Goal: Information Seeking & Learning: Find specific fact

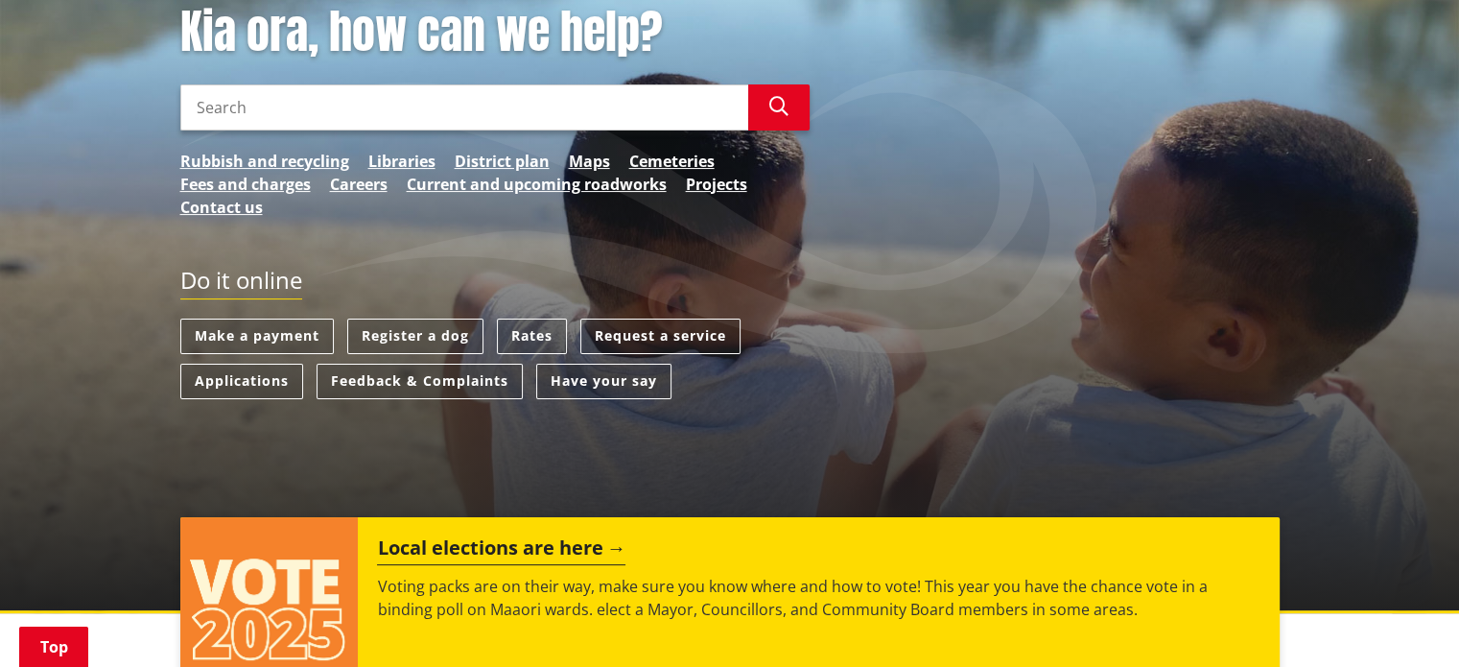
scroll to position [384, 0]
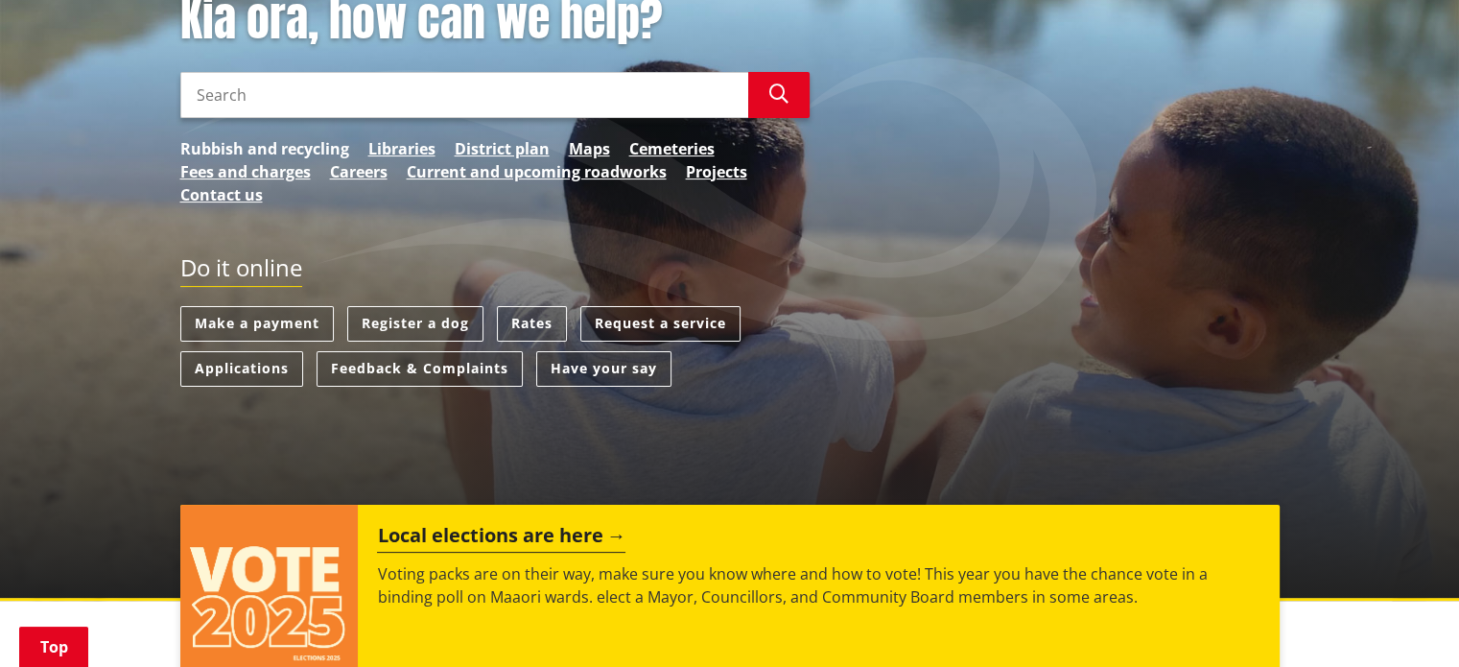
drag, startPoint x: 269, startPoint y: 108, endPoint x: 285, endPoint y: 116, distance: 18.0
click at [269, 137] on link "Rubbish and recycling" at bounding box center [264, 148] width 169 height 23
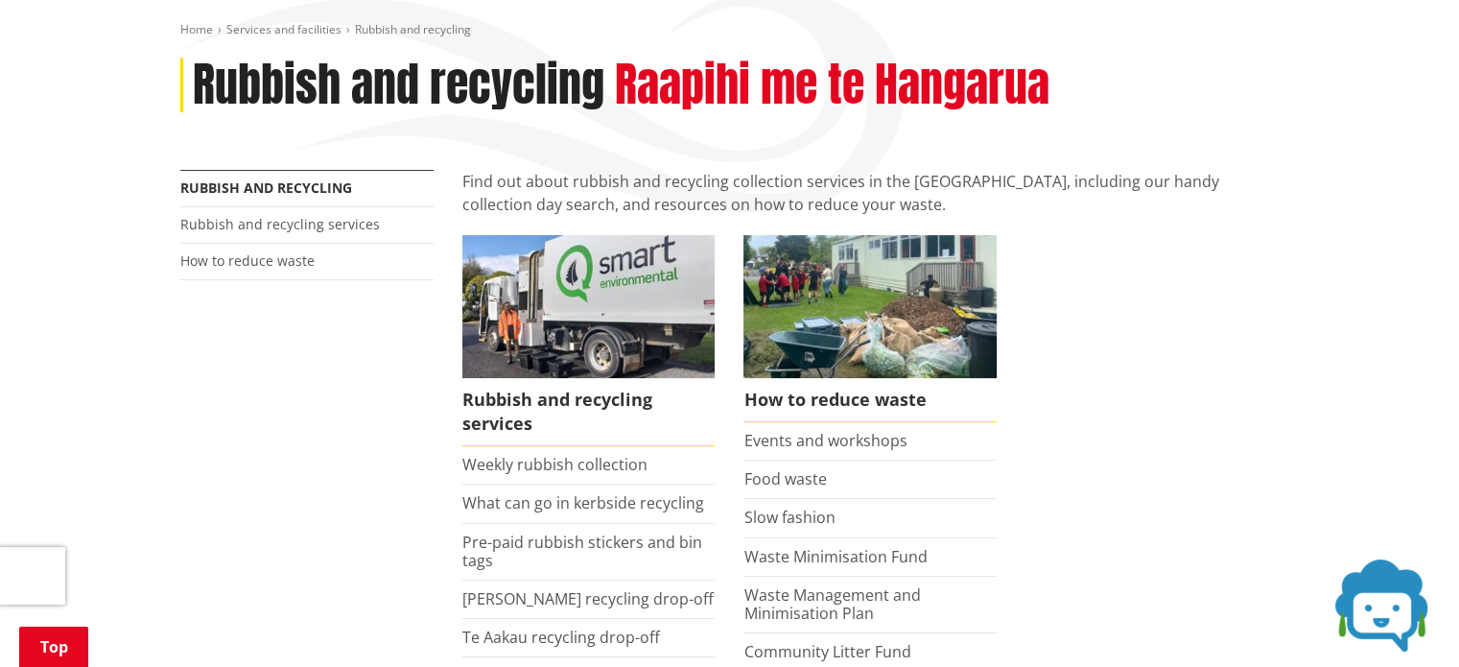
scroll to position [384, 0]
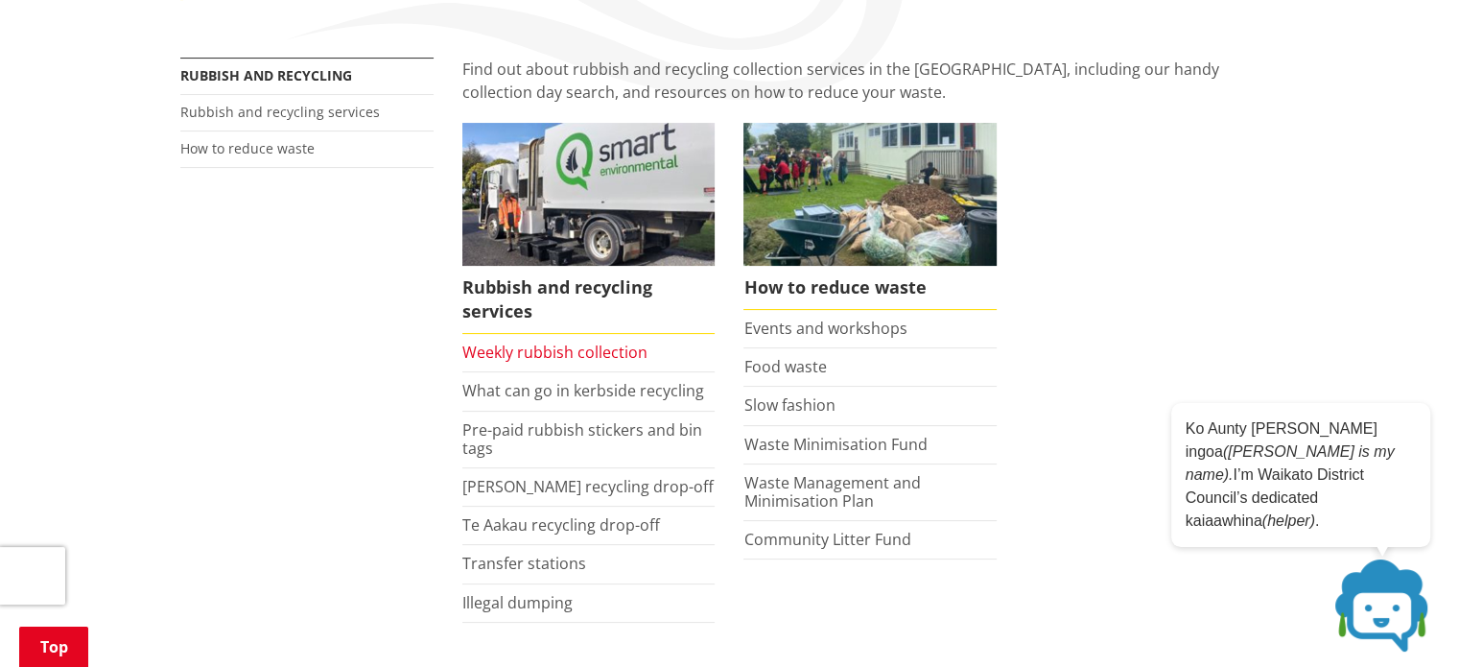
click at [590, 356] on link "Weekly rubbish collection" at bounding box center [554, 352] width 185 height 21
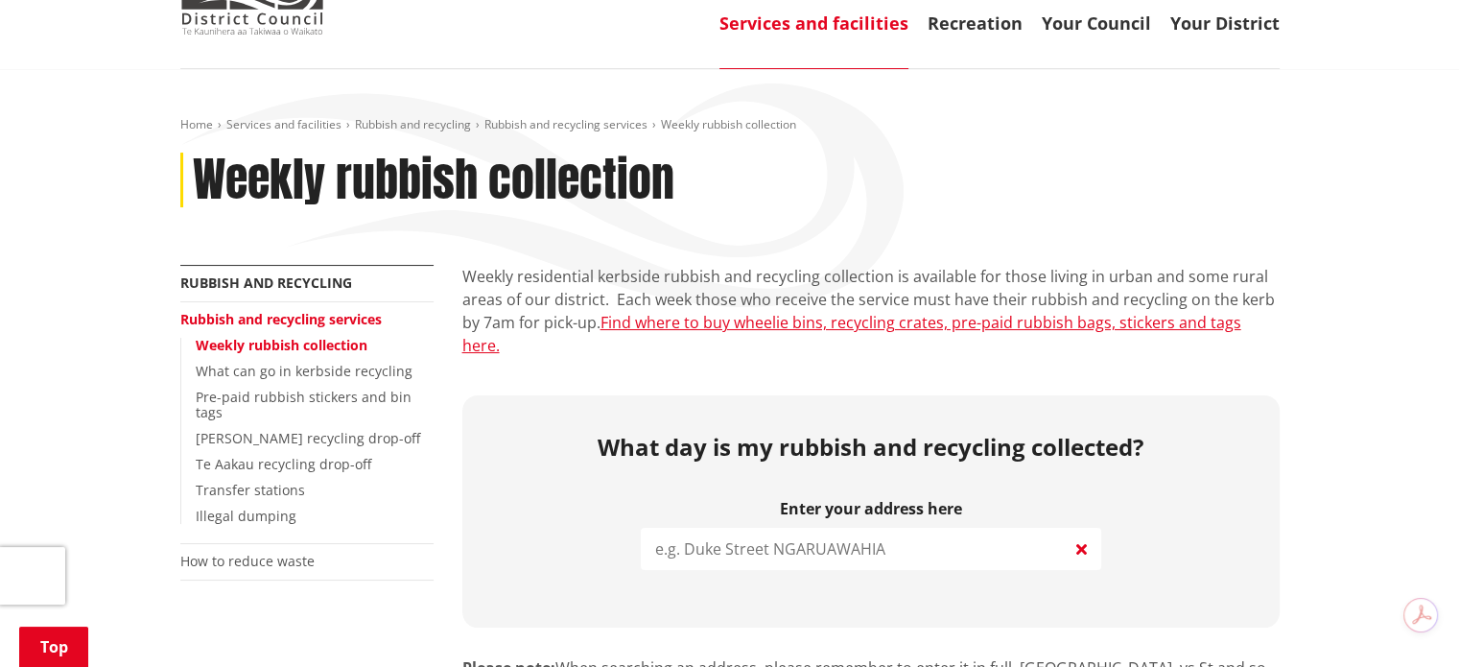
scroll to position [288, 0]
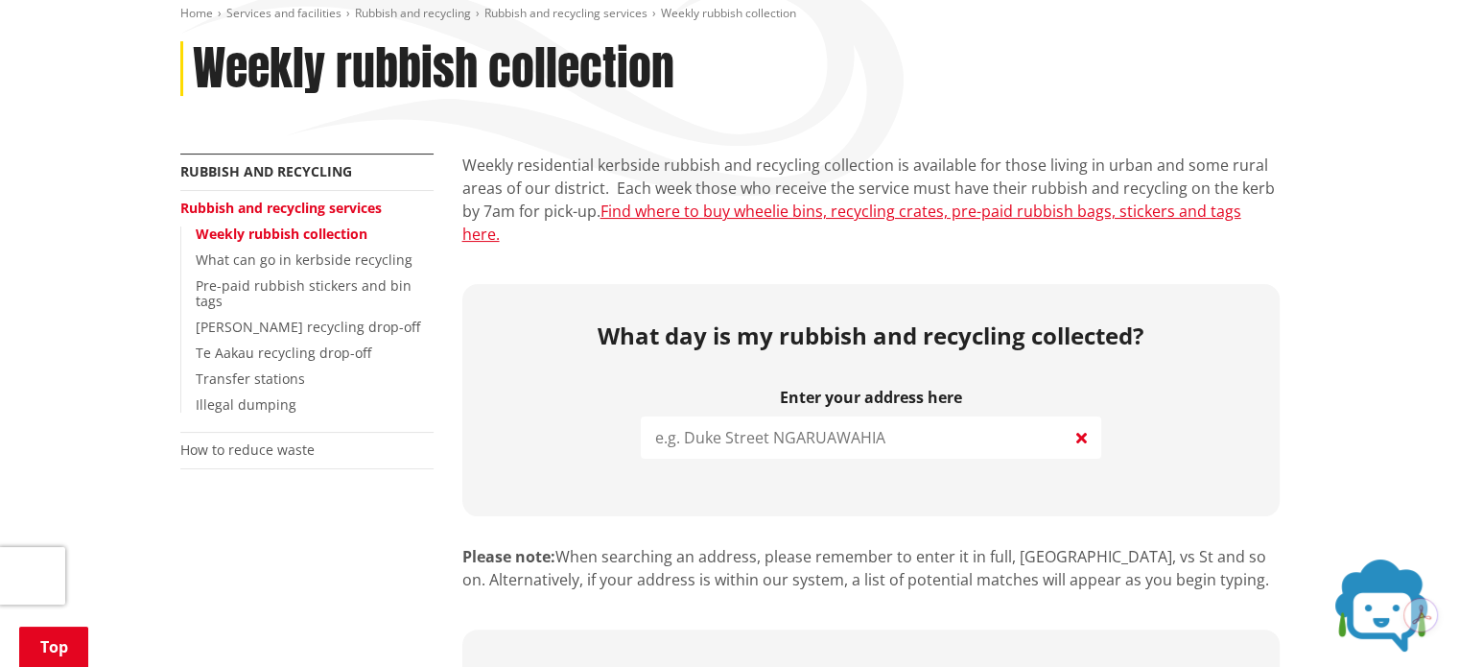
click at [793, 425] on input "search" at bounding box center [871, 437] width 460 height 42
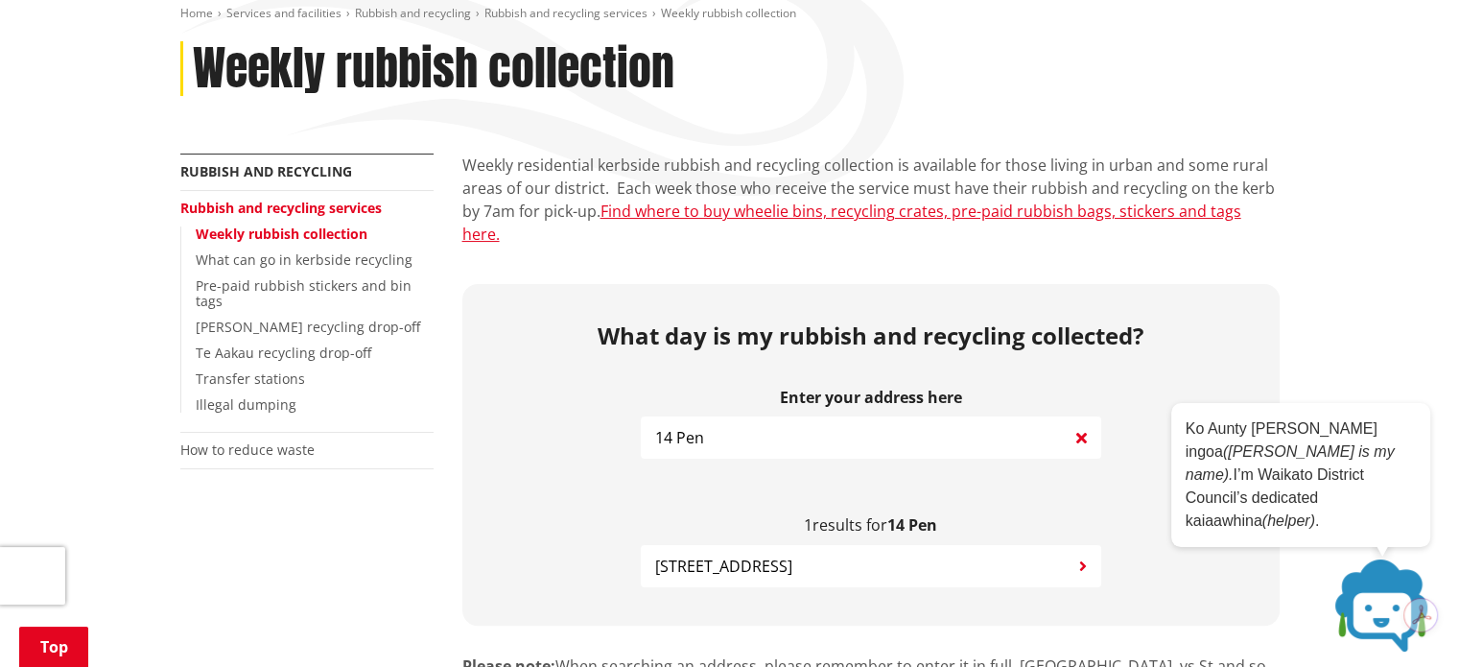
type input "14 Pen"
click at [792, 555] on span "14 Penbeagle Road TE KOWHAI" at bounding box center [723, 566] width 137 height 23
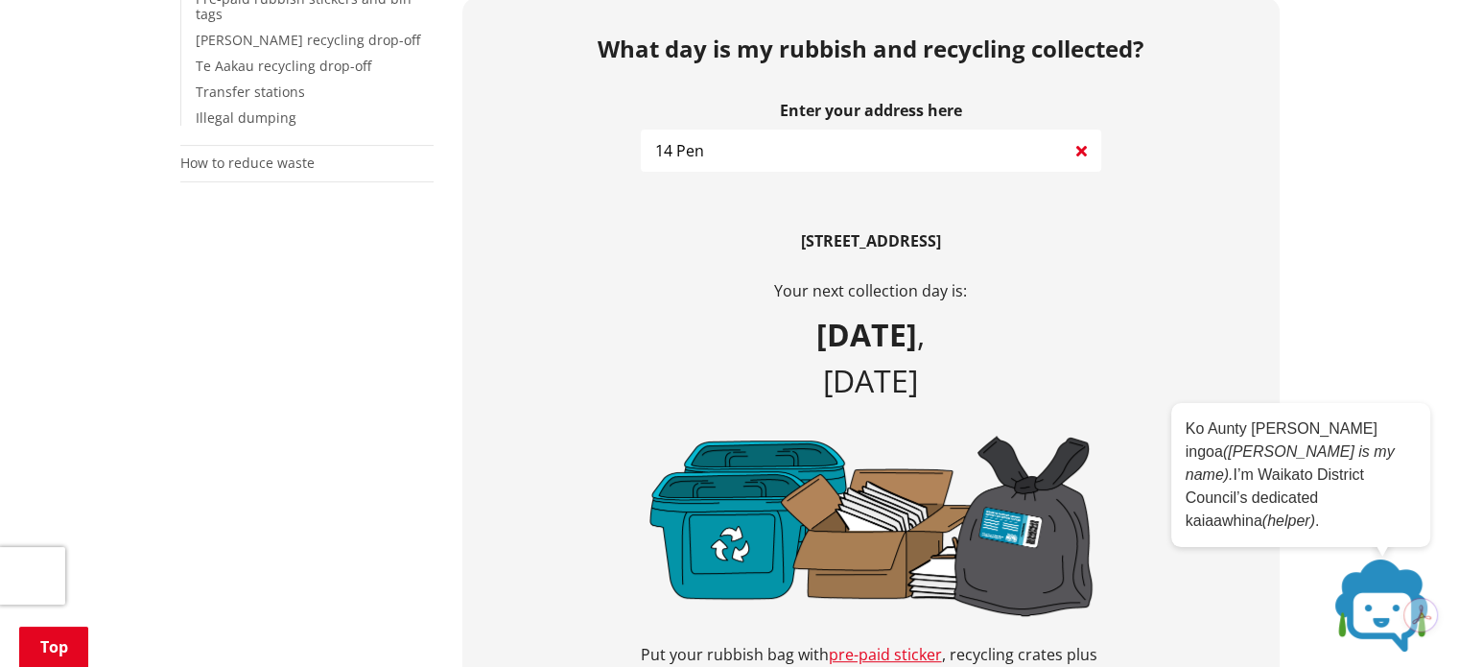
scroll to position [576, 0]
